Goal: Entertainment & Leisure: Consume media (video, audio)

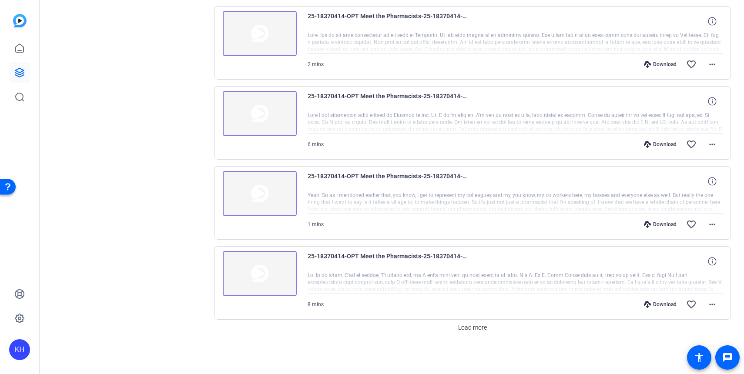
scroll to position [588, 0]
click at [478, 328] on span "Load more" at bounding box center [472, 327] width 29 height 9
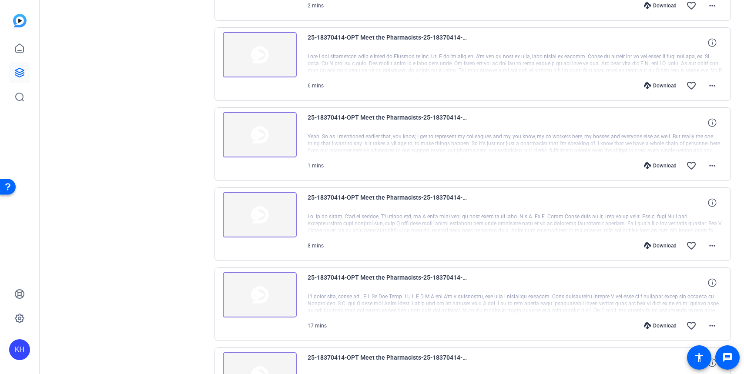
scroll to position [647, 0]
click at [259, 298] on img at bounding box center [260, 294] width 74 height 45
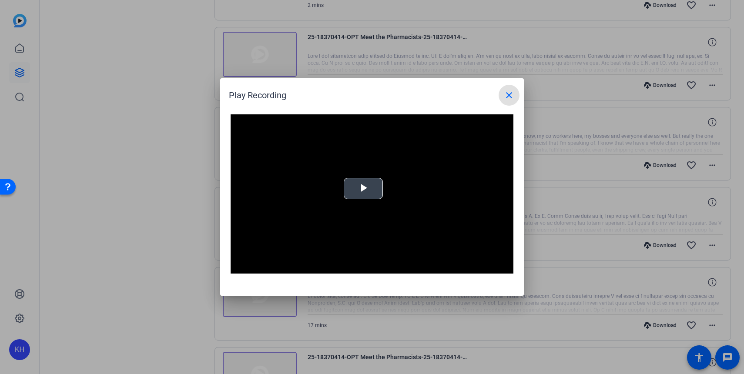
click at [363, 189] on span "Video Player" at bounding box center [363, 189] width 0 height 0
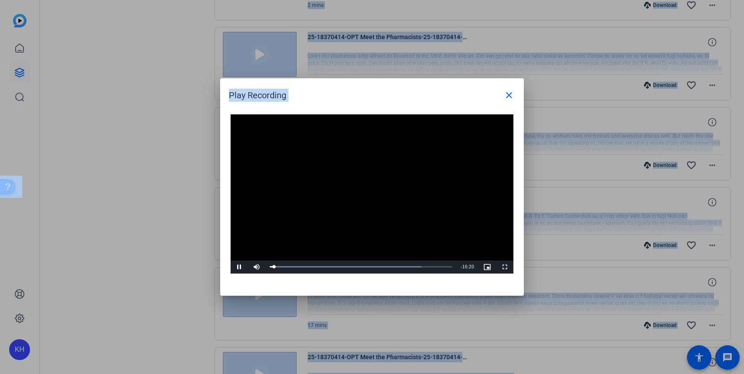
drag, startPoint x: 421, startPoint y: 104, endPoint x: 647, endPoint y: -10, distance: 253.3
click at [647, 0] on html "Accessibility Screen-Reader Guide, Feedback, and Issue Reporting | New window K…" at bounding box center [372, 187] width 744 height 374
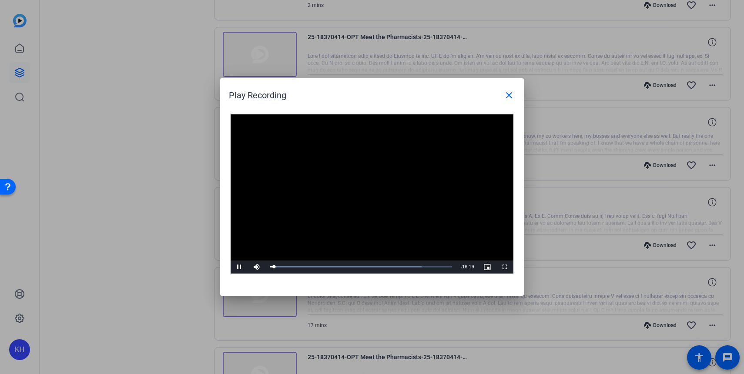
click at [429, 105] on div "Play Recording close" at bounding box center [374, 95] width 291 height 21
drag, startPoint x: 414, startPoint y: 91, endPoint x: 629, endPoint y: 24, distance: 225.5
click at [629, 24] on div "Play Recording close Video Player is loading. Play Video Pause Mute Current Tim…" at bounding box center [372, 187] width 744 height 374
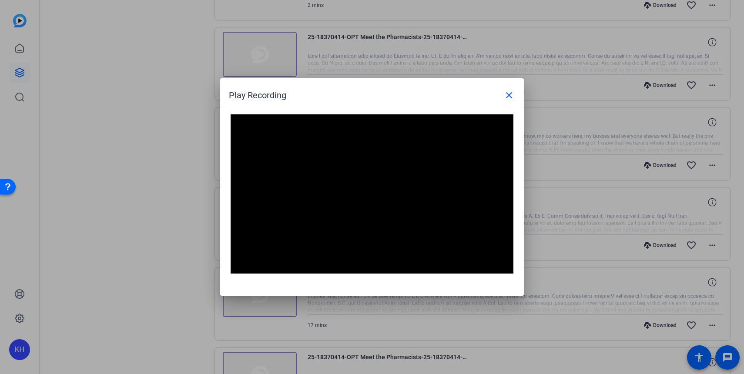
drag, startPoint x: 415, startPoint y: 104, endPoint x: 496, endPoint y: 87, distance: 83.4
click at [503, 87] on div "Play Recording close" at bounding box center [374, 95] width 291 height 21
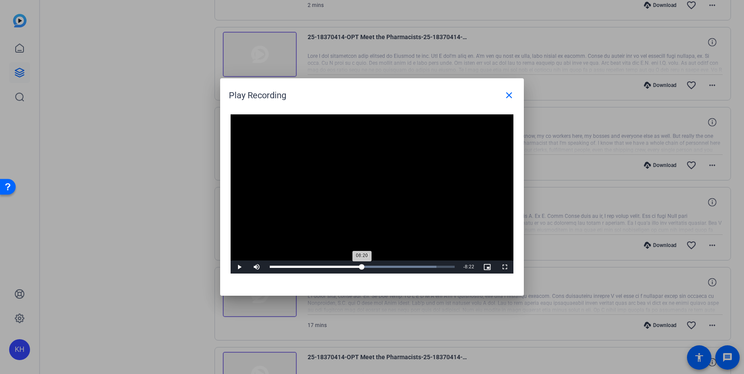
drag, startPoint x: 274, startPoint y: 268, endPoint x: 361, endPoint y: 265, distance: 87.9
click at [361, 266] on div "08:20" at bounding box center [316, 267] width 92 height 2
drag, startPoint x: 361, startPoint y: 267, endPoint x: 389, endPoint y: 265, distance: 27.5
click at [361, 266] on div "08:17" at bounding box center [316, 267] width 92 height 2
click at [240, 267] on span "Video Player" at bounding box center [239, 267] width 17 height 0
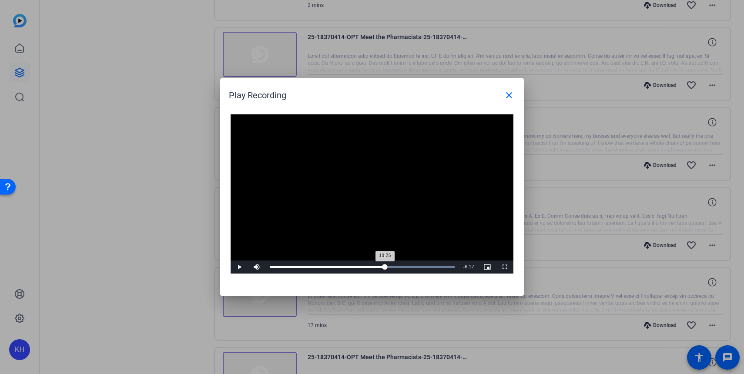
drag, startPoint x: 391, startPoint y: 267, endPoint x: 385, endPoint y: 267, distance: 5.7
click at [385, 267] on div "10:25" at bounding box center [327, 267] width 115 height 2
click at [237, 267] on span "Video Player" at bounding box center [239, 267] width 17 height 0
click at [238, 267] on span "Video Player" at bounding box center [239, 267] width 17 height 0
click at [241, 267] on span "Video Player" at bounding box center [239, 267] width 17 height 0
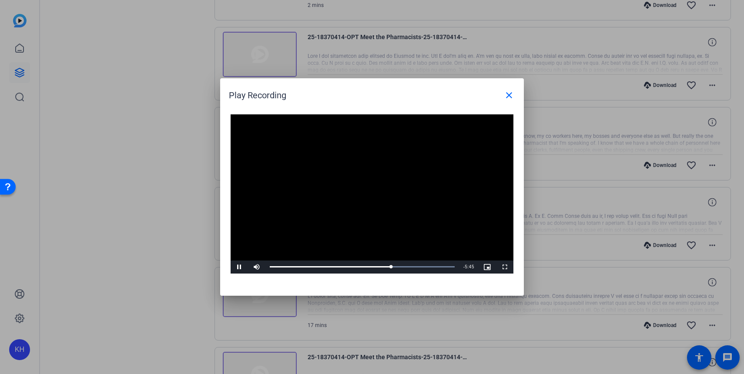
click at [241, 267] on span "Video Player" at bounding box center [239, 267] width 17 height 0
